Goal: Information Seeking & Learning: Learn about a topic

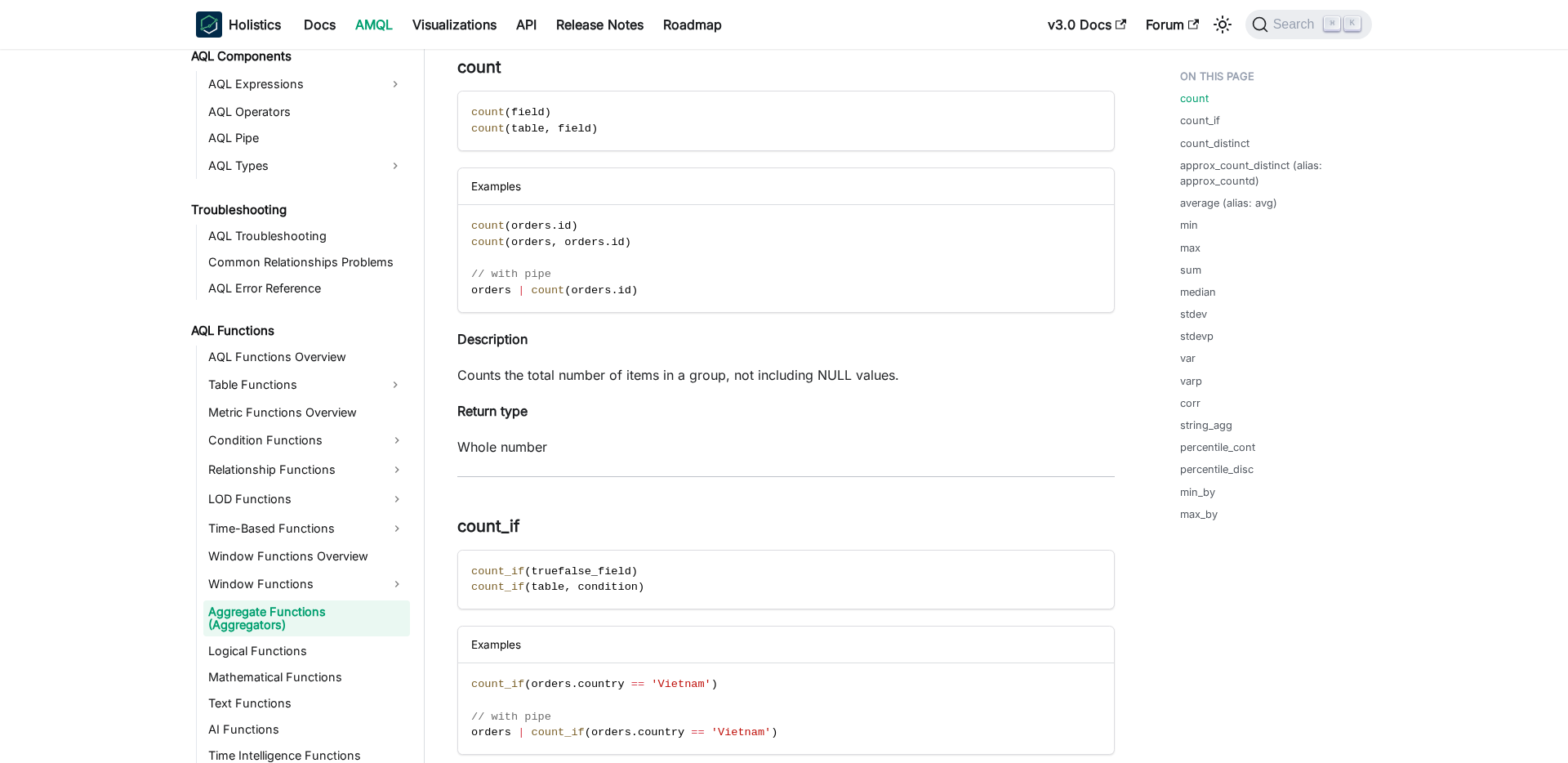
scroll to position [916, 0]
click at [292, 522] on link "Time-Based Functions" at bounding box center [307, 526] width 207 height 26
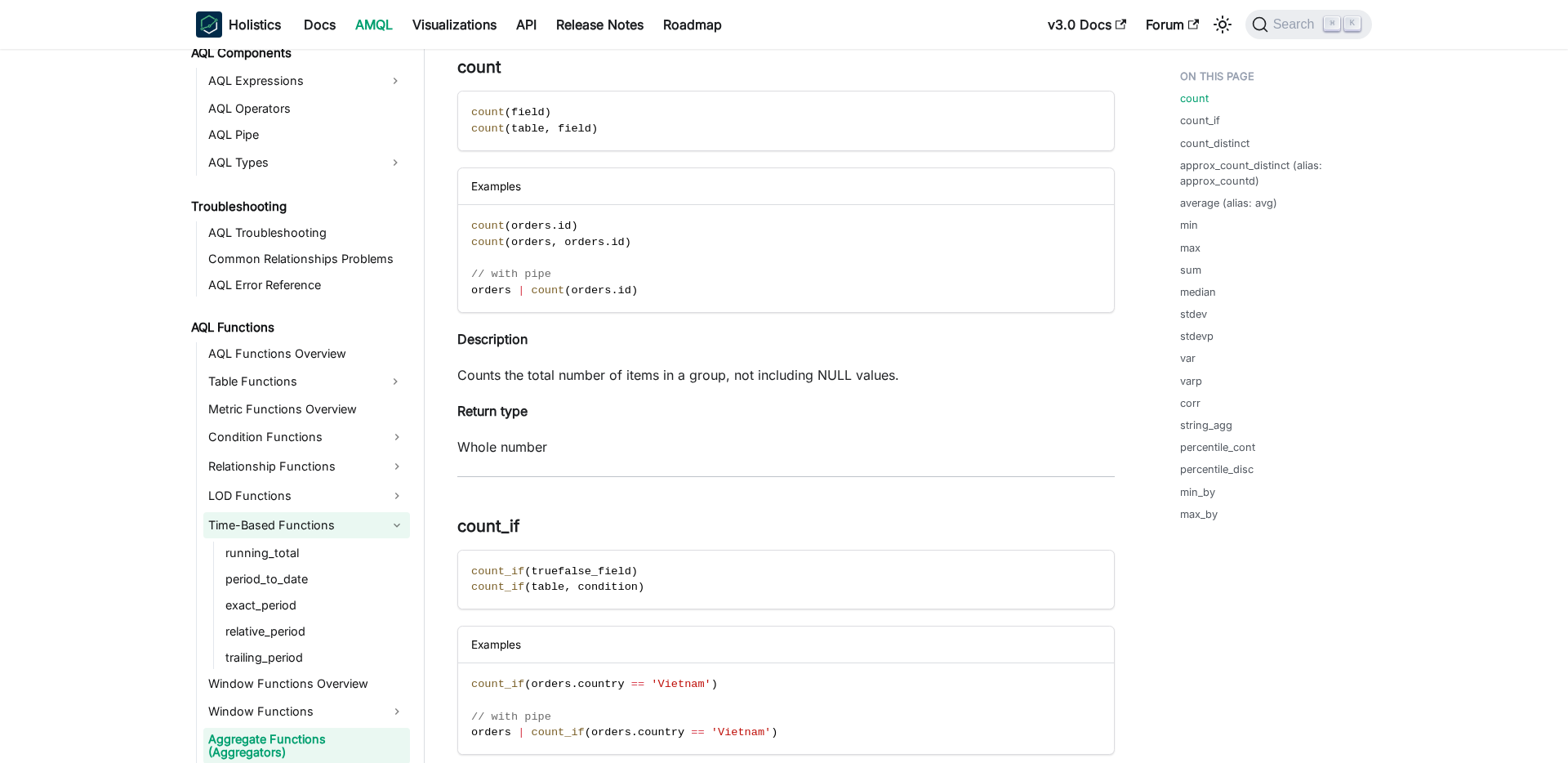
click at [302, 528] on link "Time-Based Functions" at bounding box center [307, 526] width 207 height 26
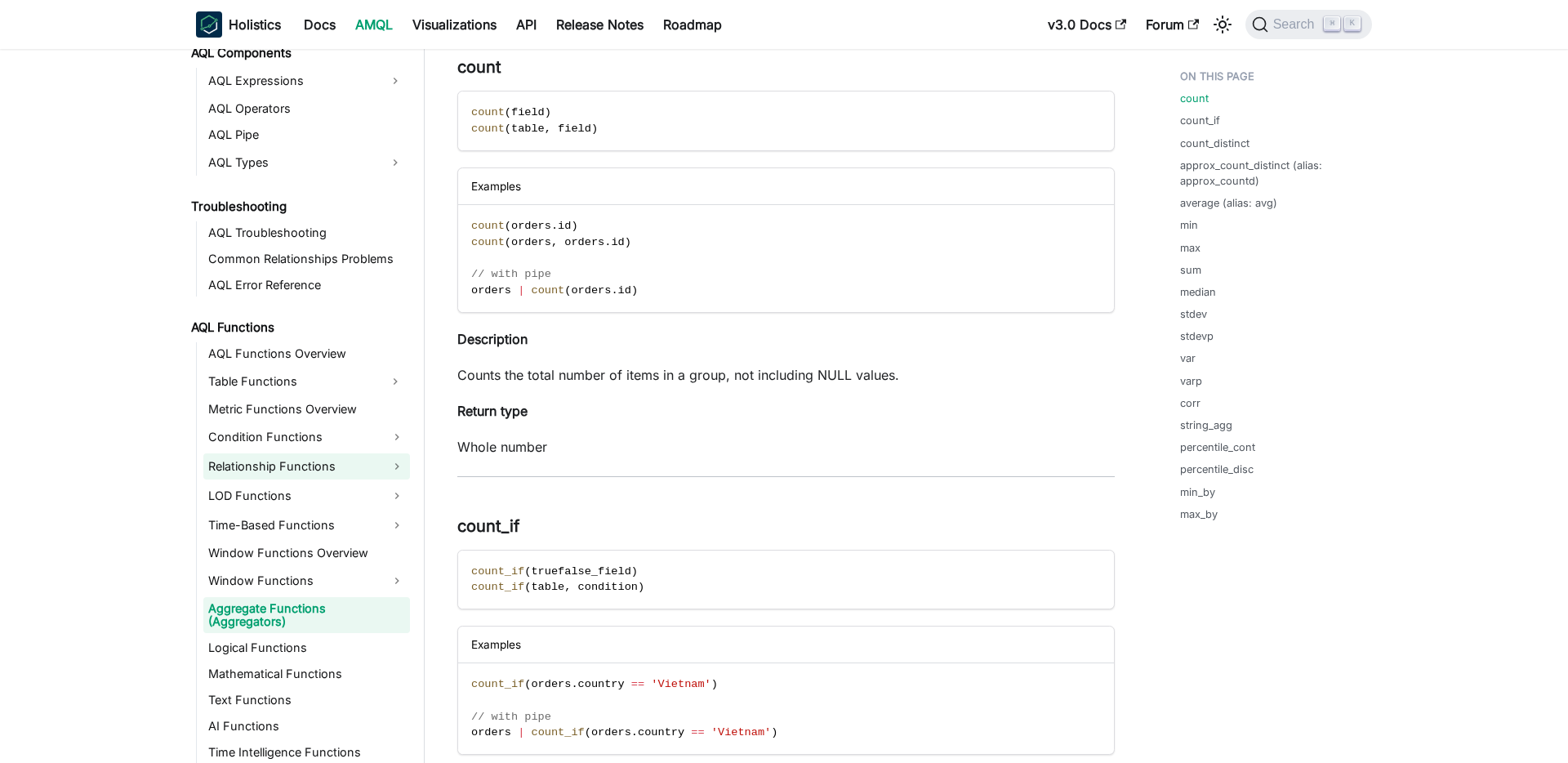
click at [310, 468] on link "Relationship Functions" at bounding box center [307, 466] width 207 height 26
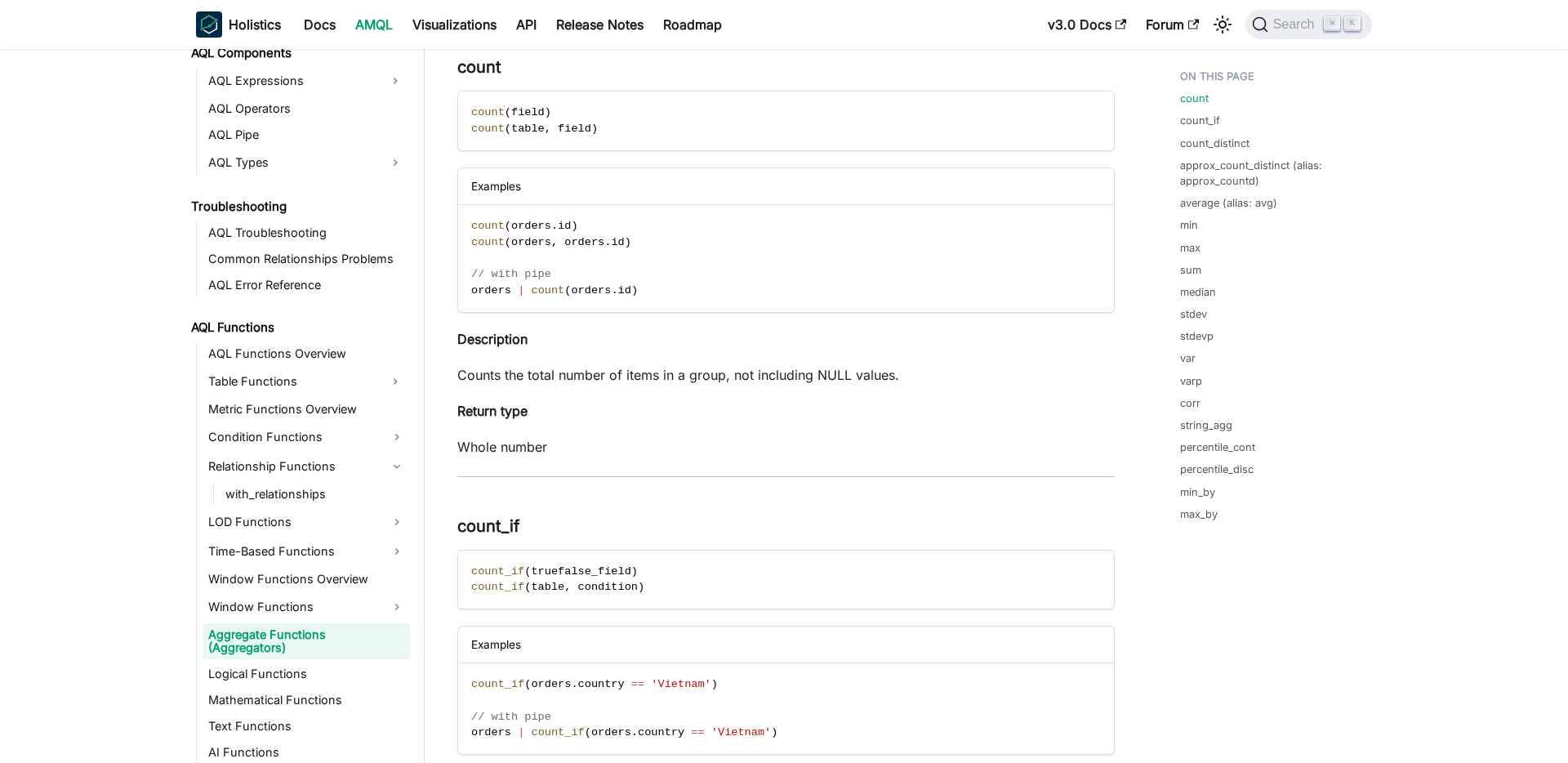
click at [305, 480] on li "Relationship Functions with_relationships" at bounding box center [307, 479] width 207 height 53
click at [299, 485] on link "with_relationships" at bounding box center [315, 494] width 190 height 23
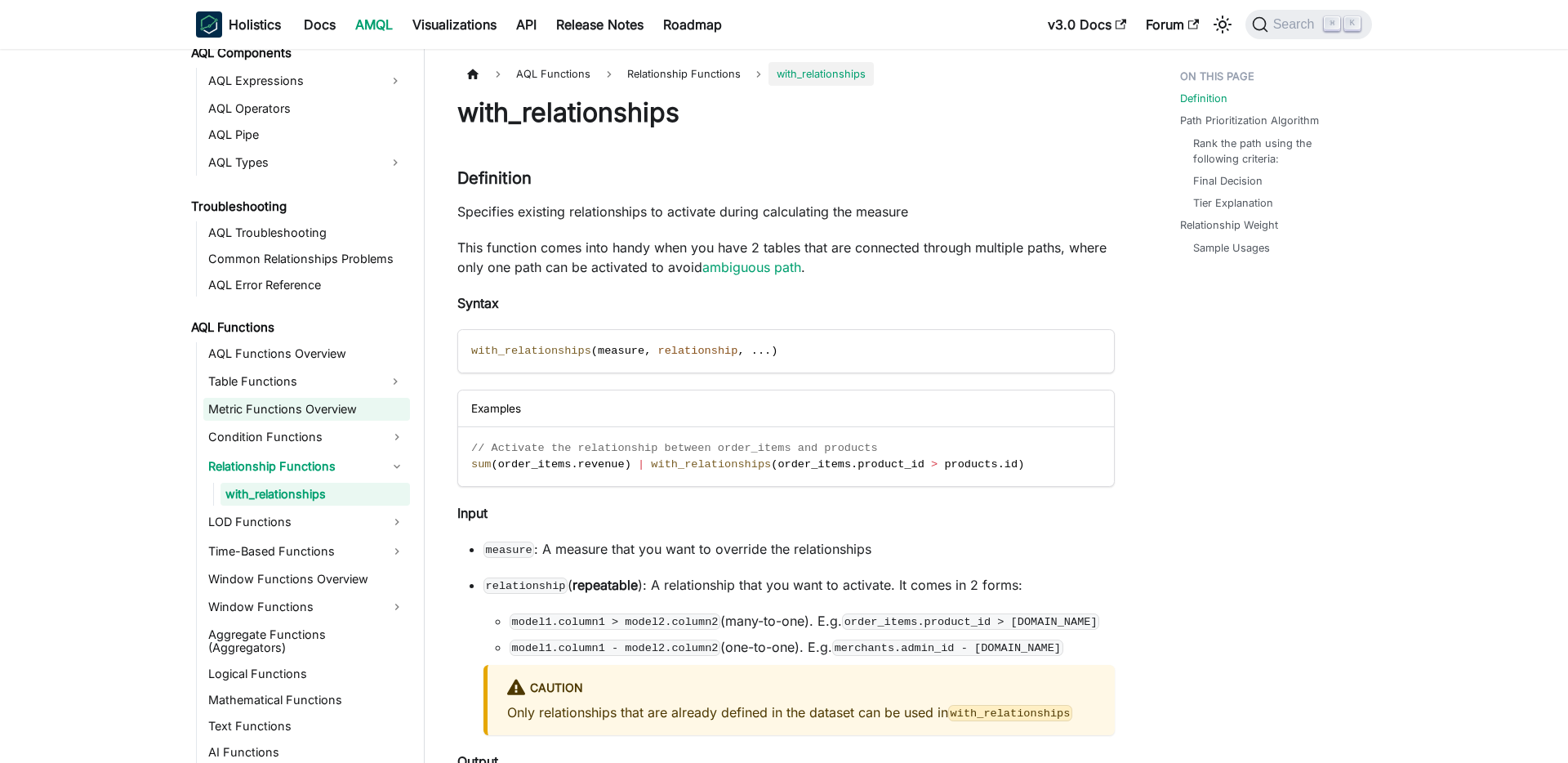
click at [295, 411] on link "Metric Functions Overview" at bounding box center [307, 408] width 207 height 23
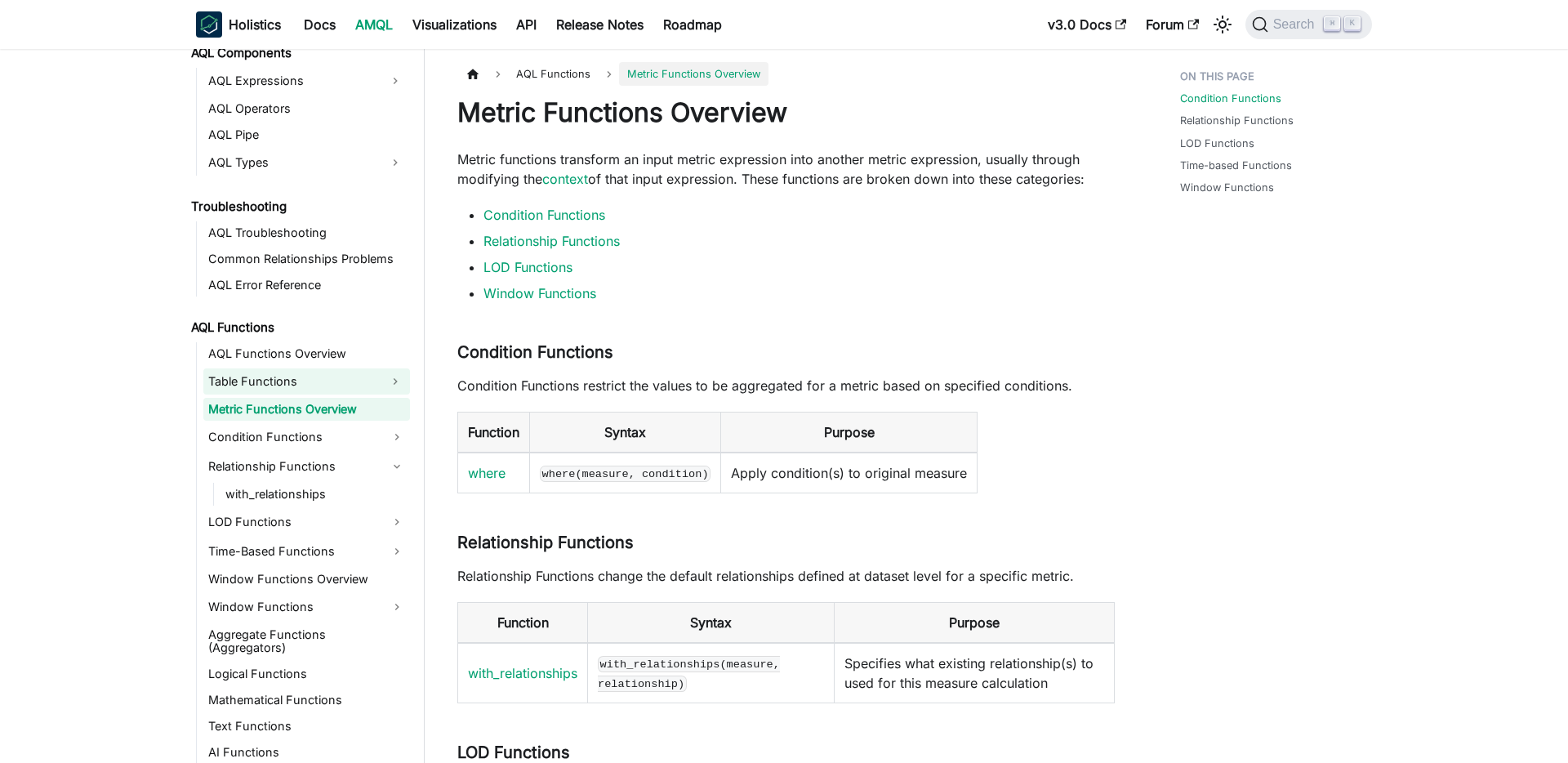
click at [274, 383] on link "Table Functions" at bounding box center [292, 382] width 177 height 26
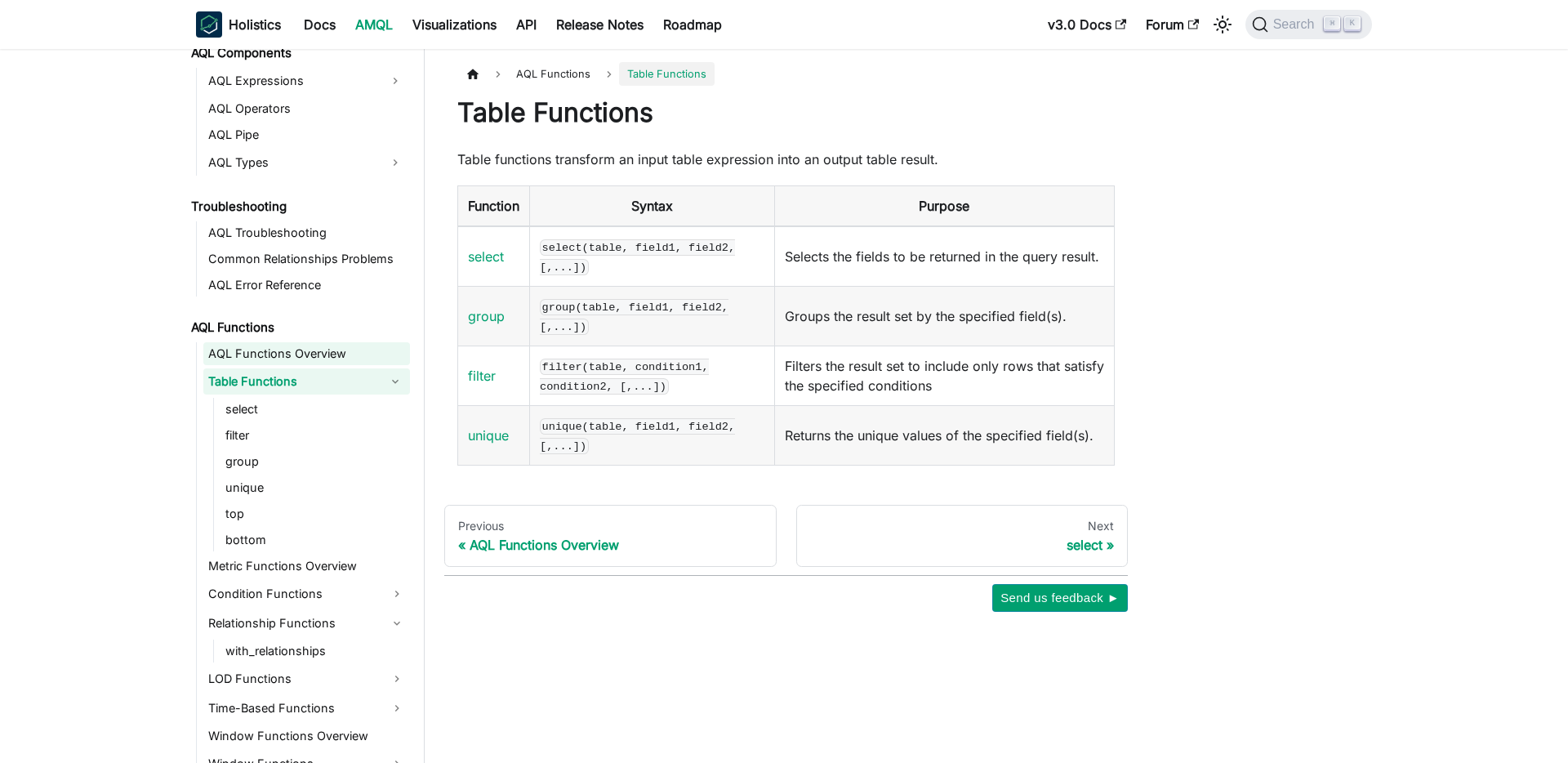
click at [282, 351] on link "AQL Functions Overview" at bounding box center [307, 354] width 207 height 23
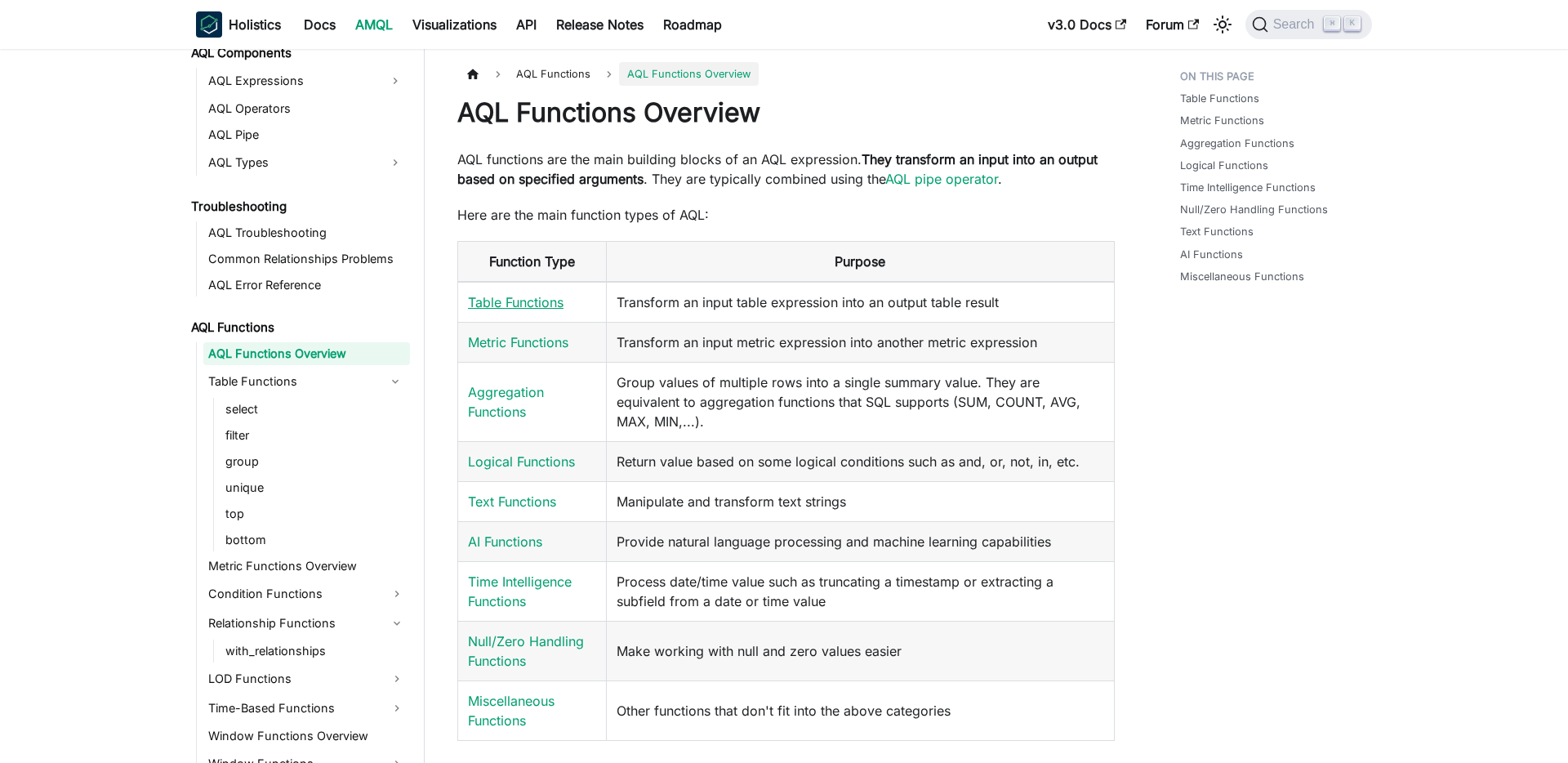
click at [530, 309] on link "Table Functions" at bounding box center [515, 302] width 95 height 16
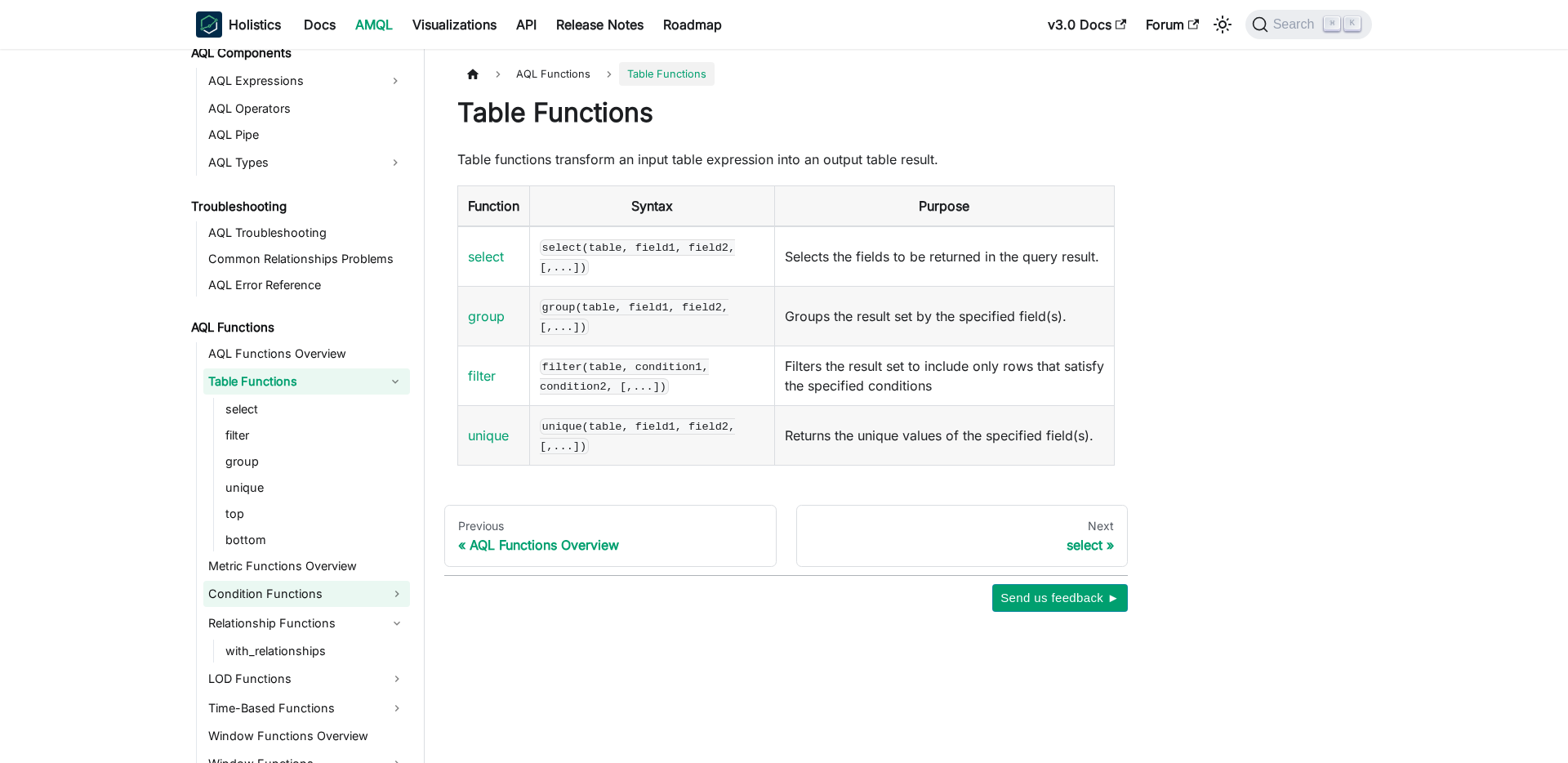
click at [324, 581] on link "Condition Functions" at bounding box center [307, 594] width 207 height 26
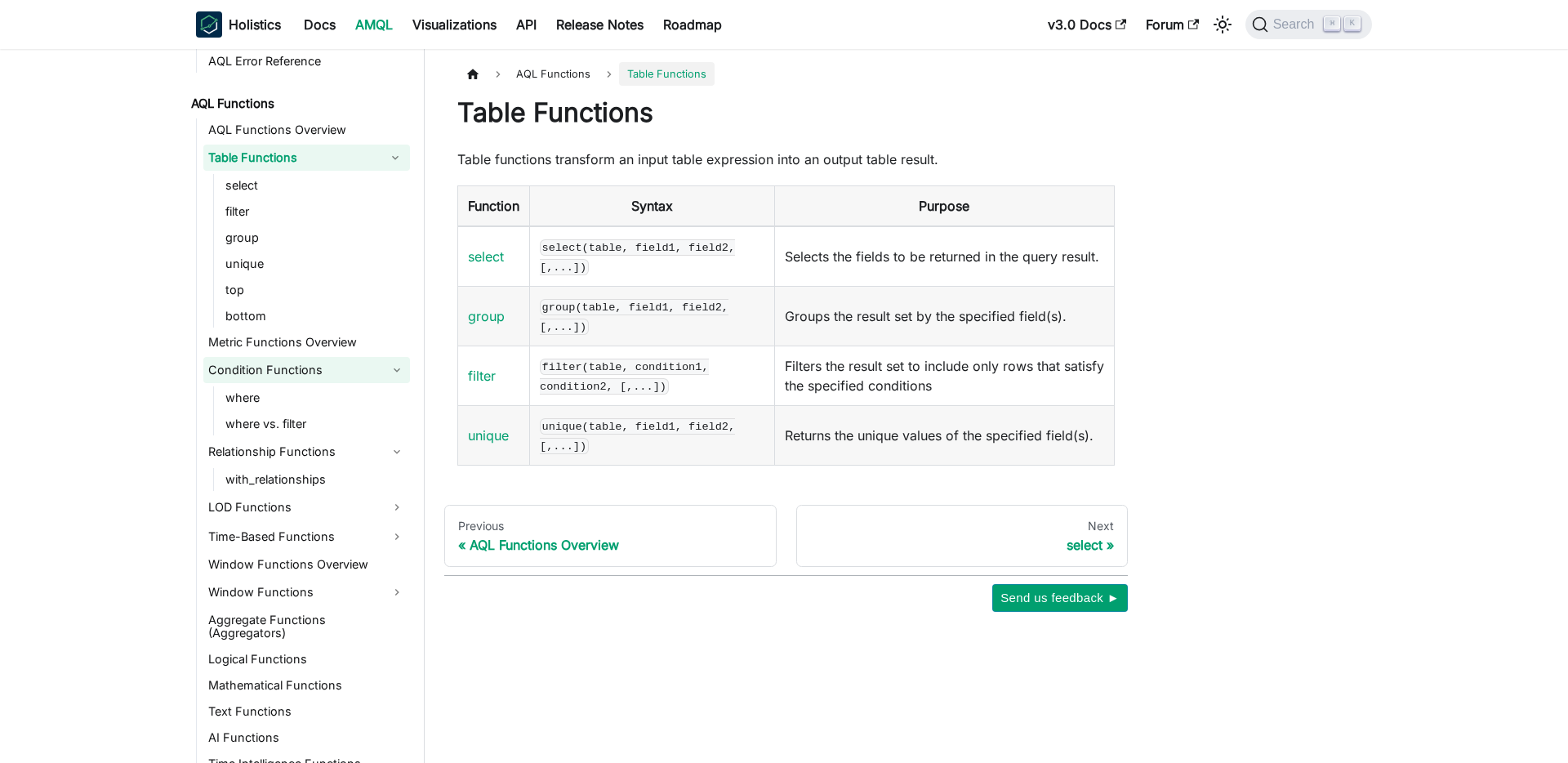
scroll to position [1197, 0]
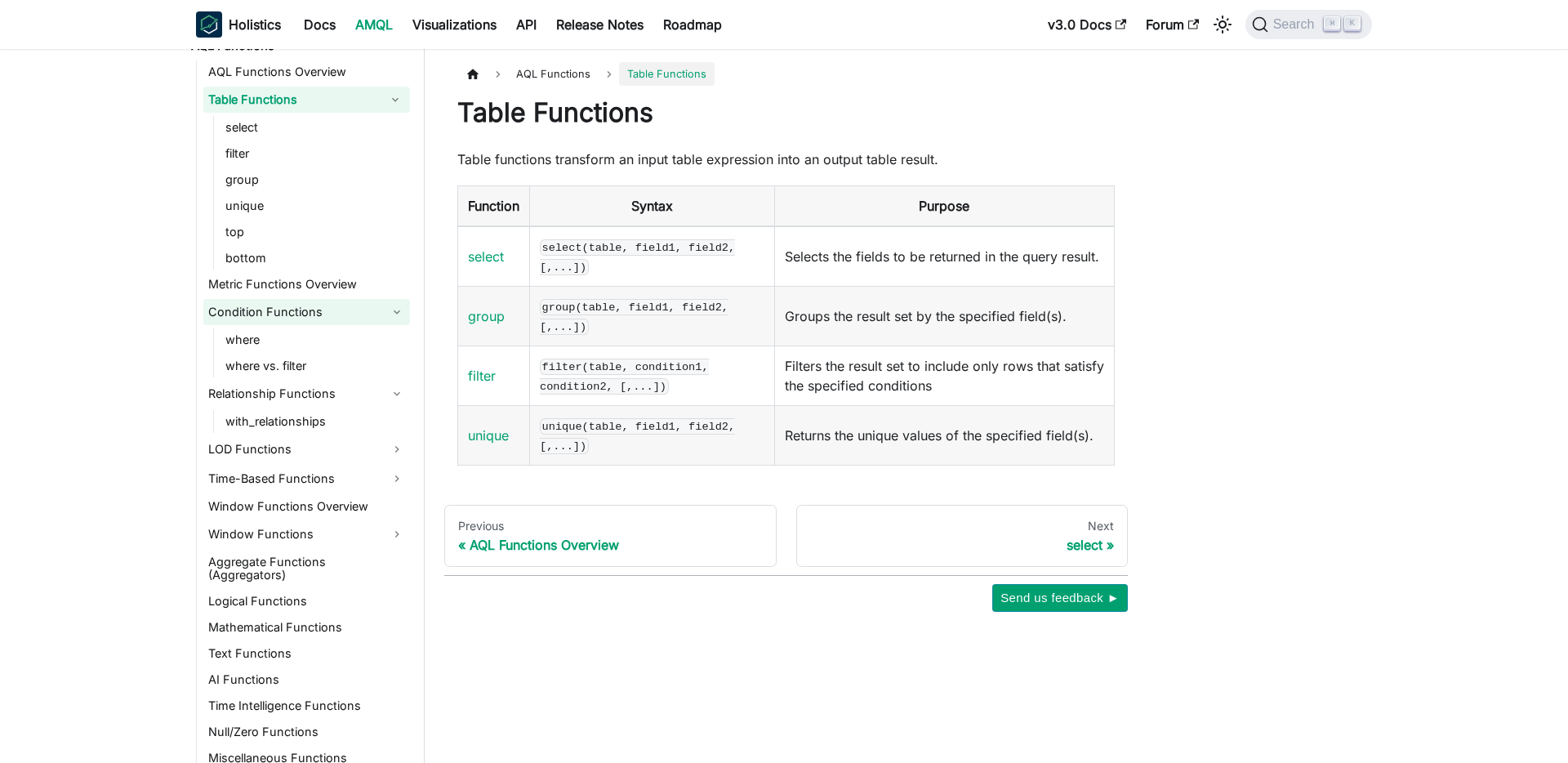
click at [324, 590] on link "Logical Functions" at bounding box center [307, 601] width 207 height 23
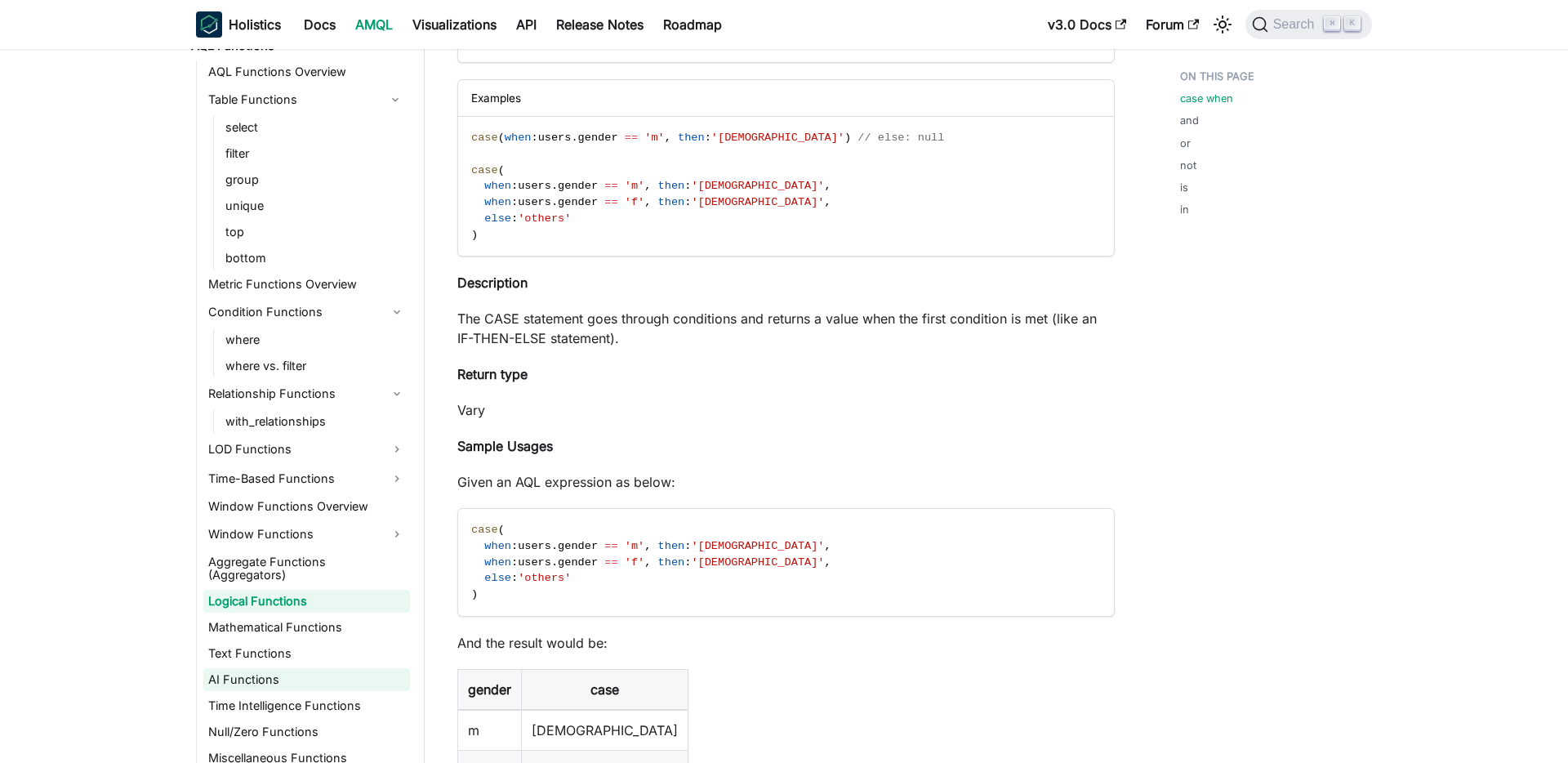
scroll to position [330, 0]
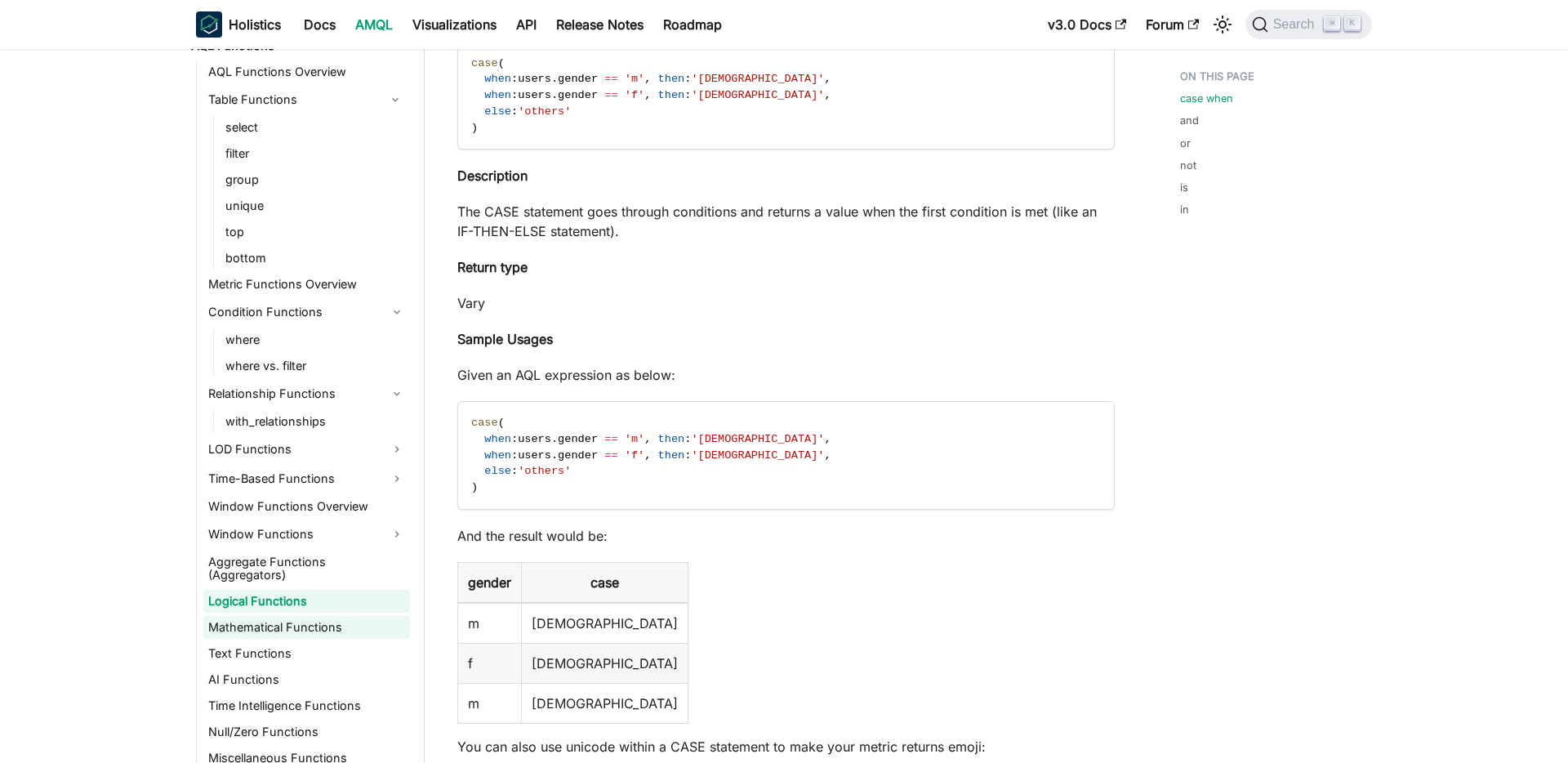
click at [300, 620] on link "Mathematical Functions" at bounding box center [307, 627] width 207 height 23
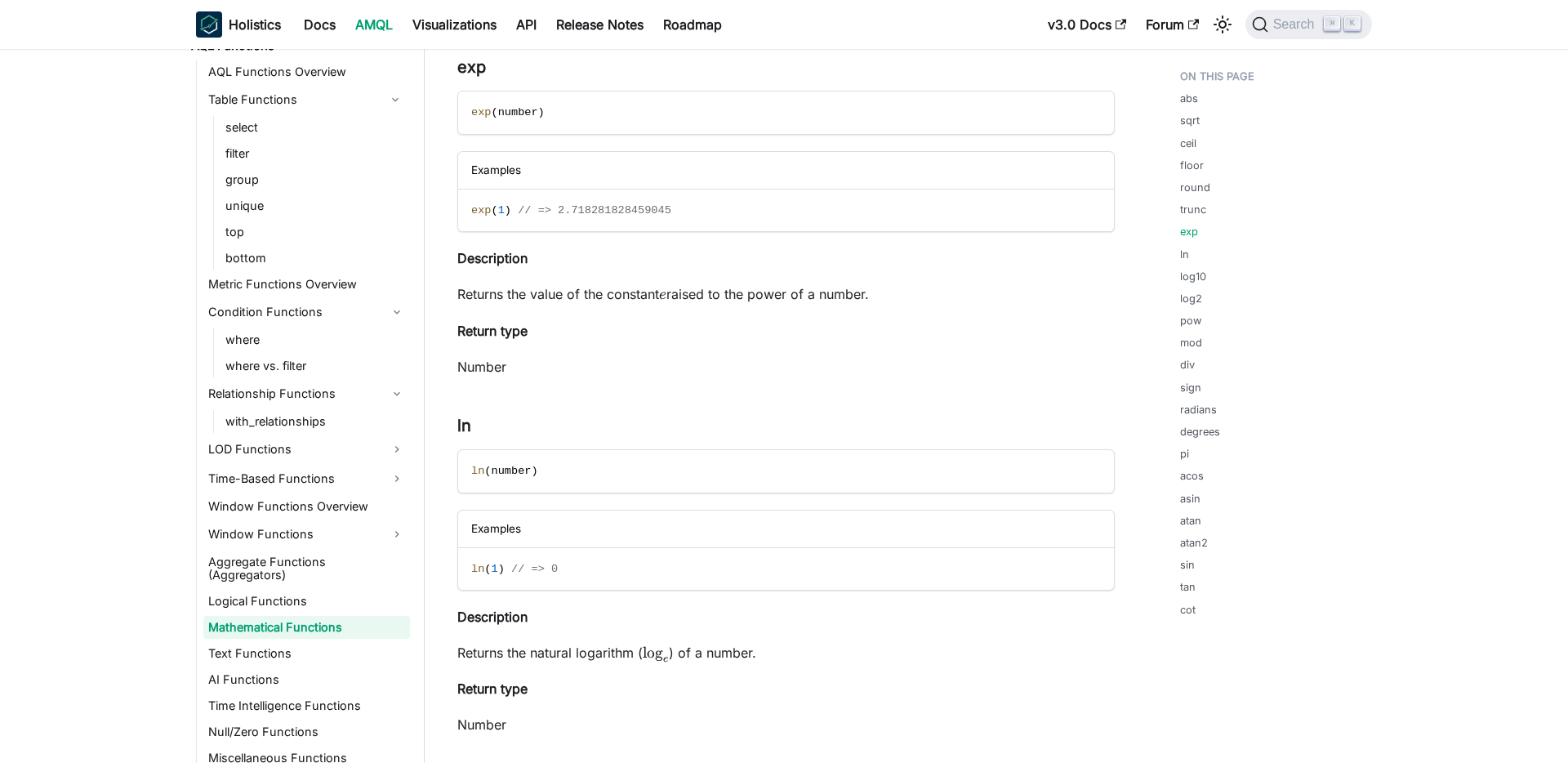
scroll to position [2524, 0]
